Goal: Task Accomplishment & Management: Manage account settings

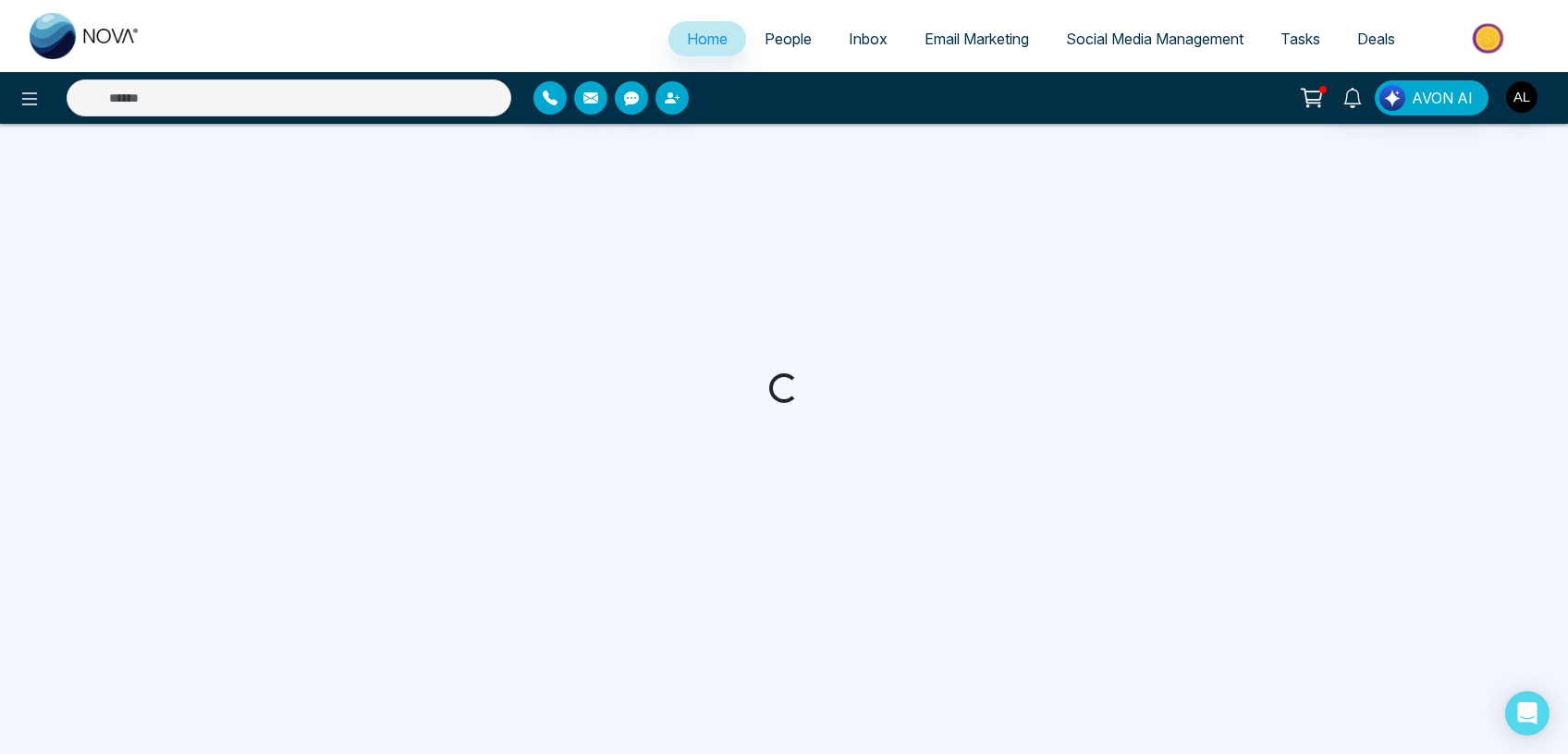
select select "*"
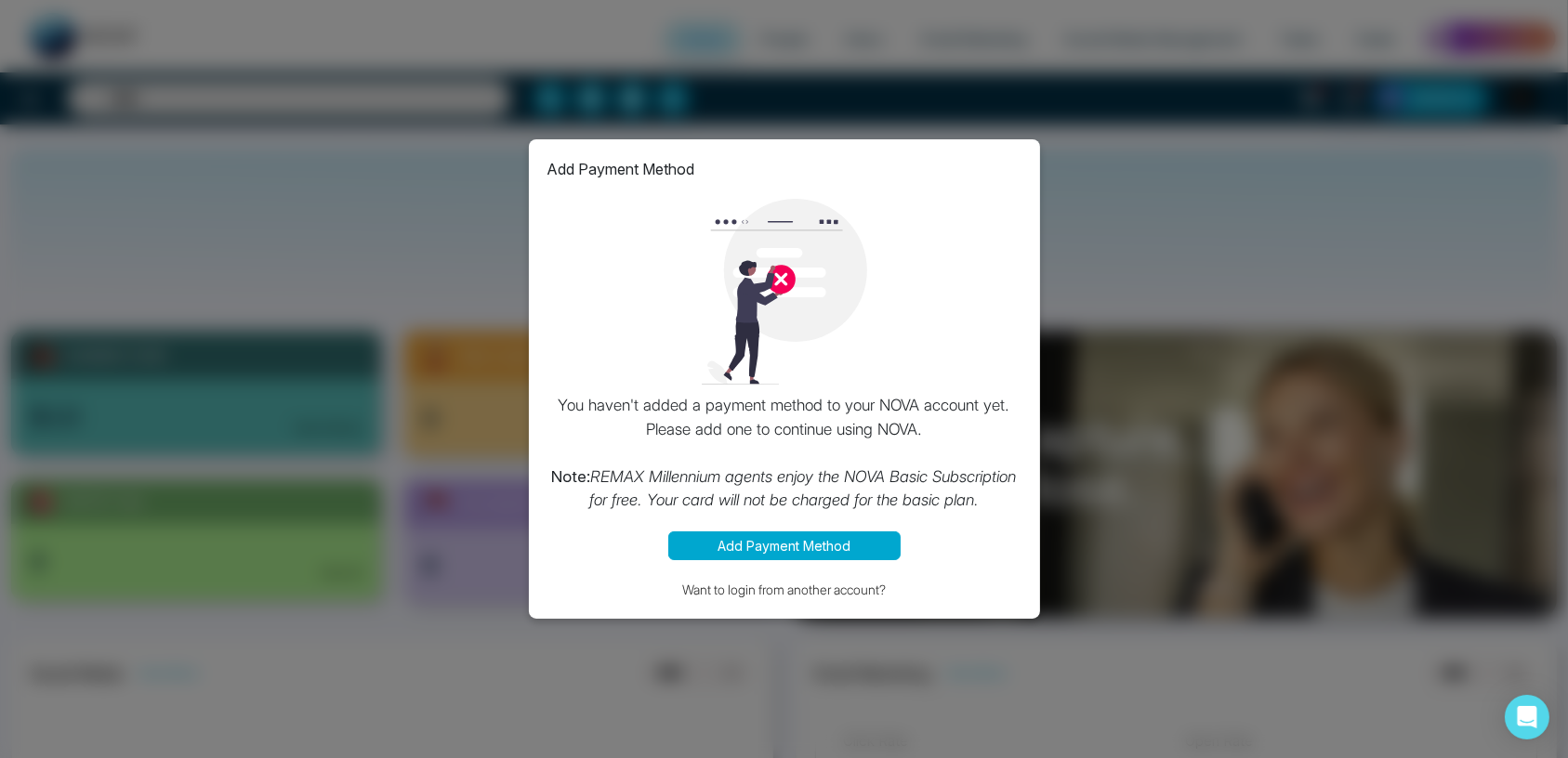
click at [780, 547] on button "Add Payment Method" at bounding box center [784, 546] width 232 height 29
select select "*"
click at [331, 505] on div "Add Payment Method You haven't added a payment method to your NOVA account yet.…" at bounding box center [784, 379] width 1568 height 758
